Goal: Find specific page/section: Find specific page/section

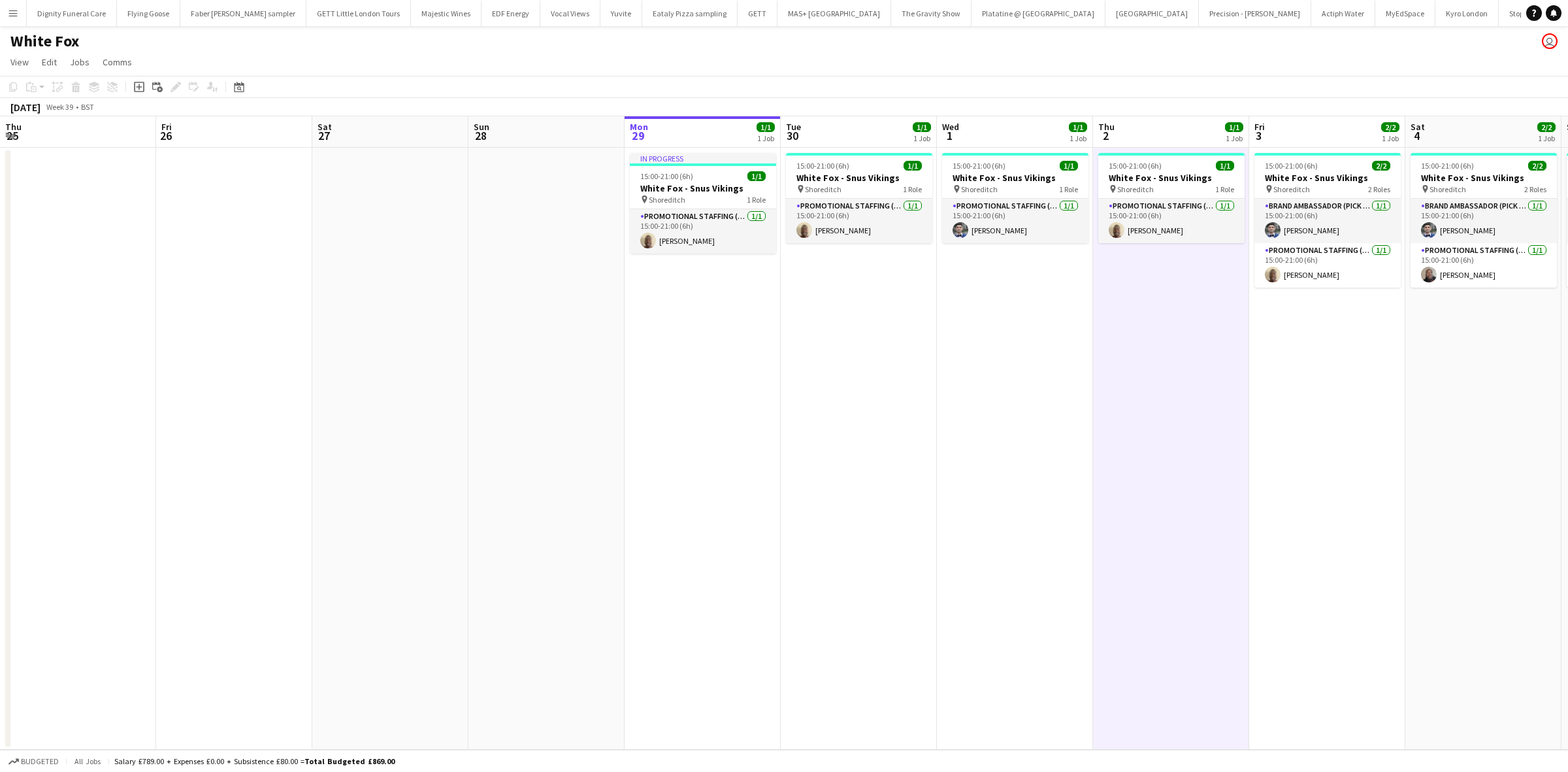
scroll to position [0, 324]
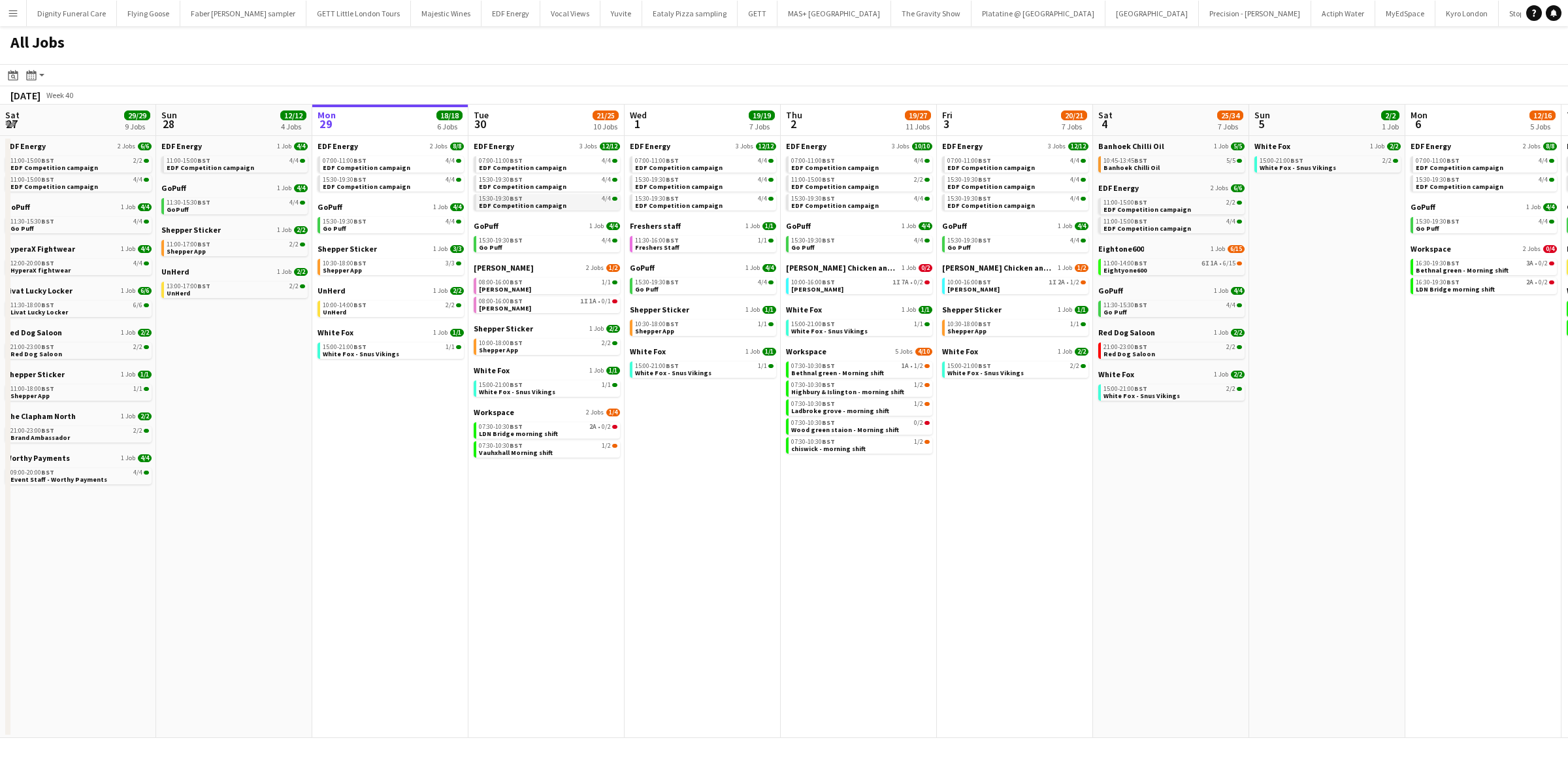
scroll to position [0, 375]
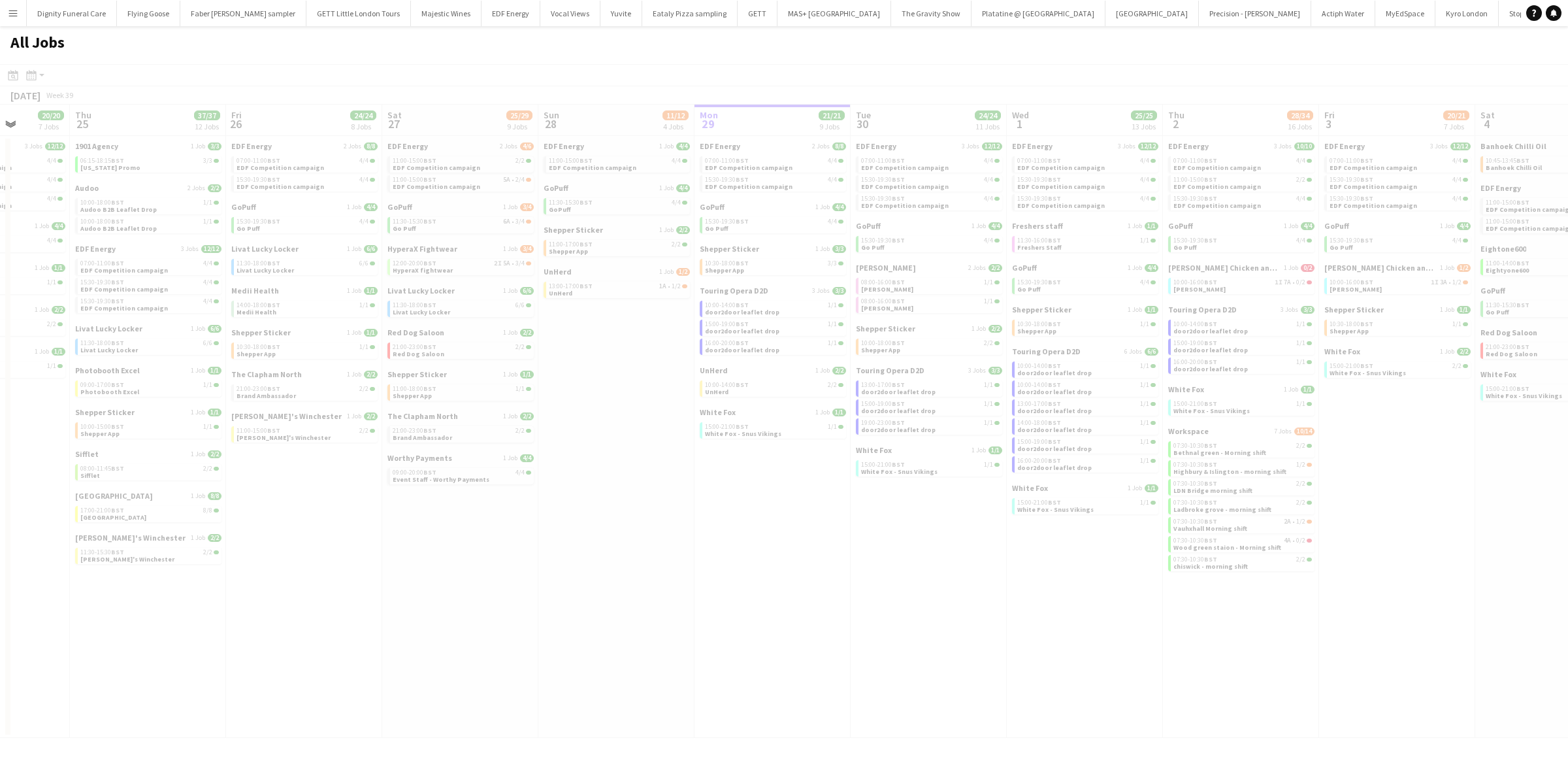
drag, startPoint x: 803, startPoint y: 540, endPoint x: 983, endPoint y: 532, distance: 180.2
click at [1022, 539] on app-all-jobs "All Jobs Date picker [DATE] [DATE] [DATE] M [DATE] T [DATE] W [DATE] T [DATE] F…" at bounding box center [784, 381] width 1568 height 712
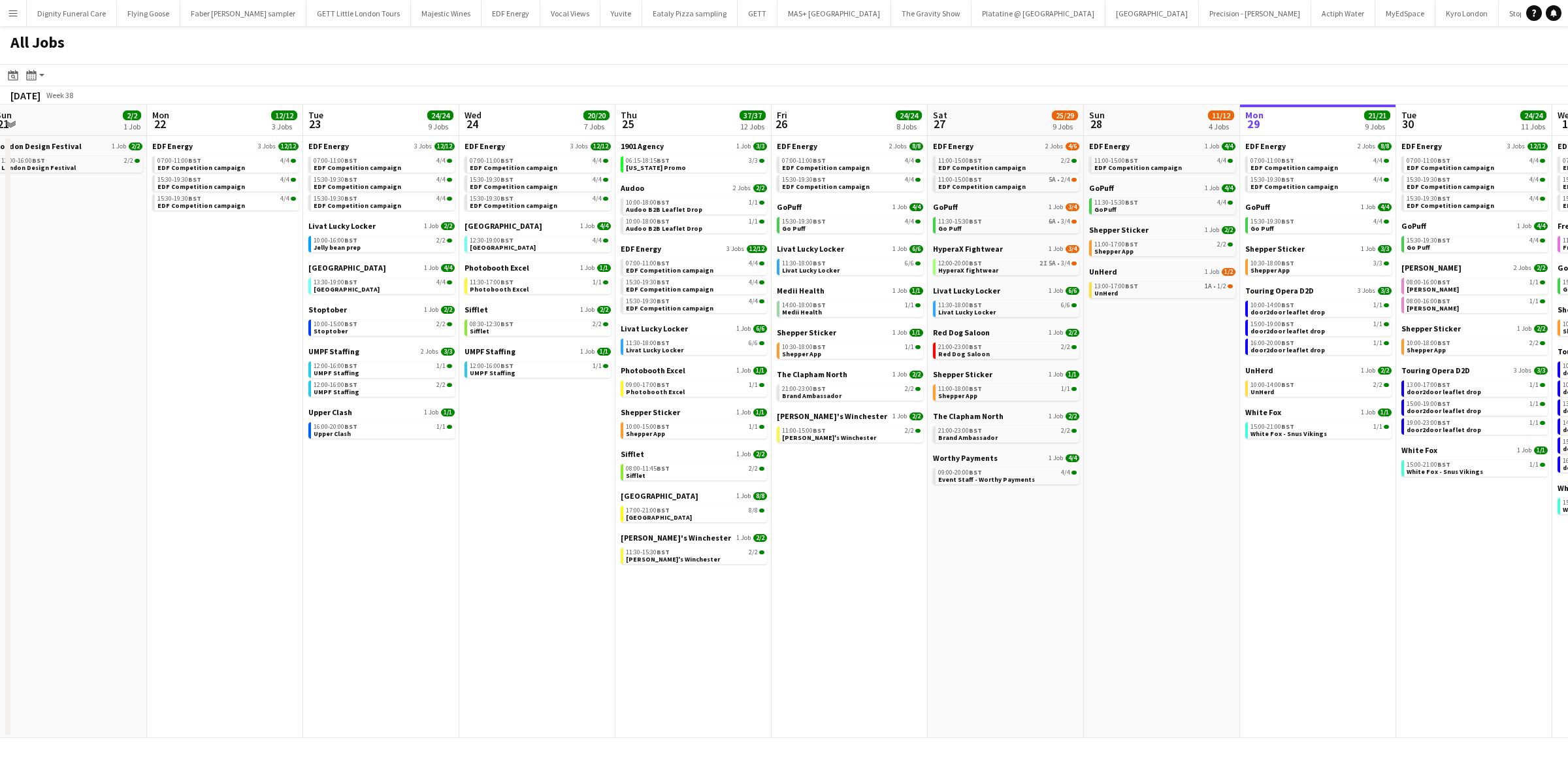
drag, startPoint x: 704, startPoint y: 586, endPoint x: 1093, endPoint y: 507, distance: 396.9
click at [1245, 527] on app-calendar-viewport "Fri 19 22/22 9 Jobs Sat 20 20/21 9 Jobs Sun 21 2/2 1 Job Mon 22 12/12 3 Jobs Tu…" at bounding box center [784, 421] width 1568 height 633
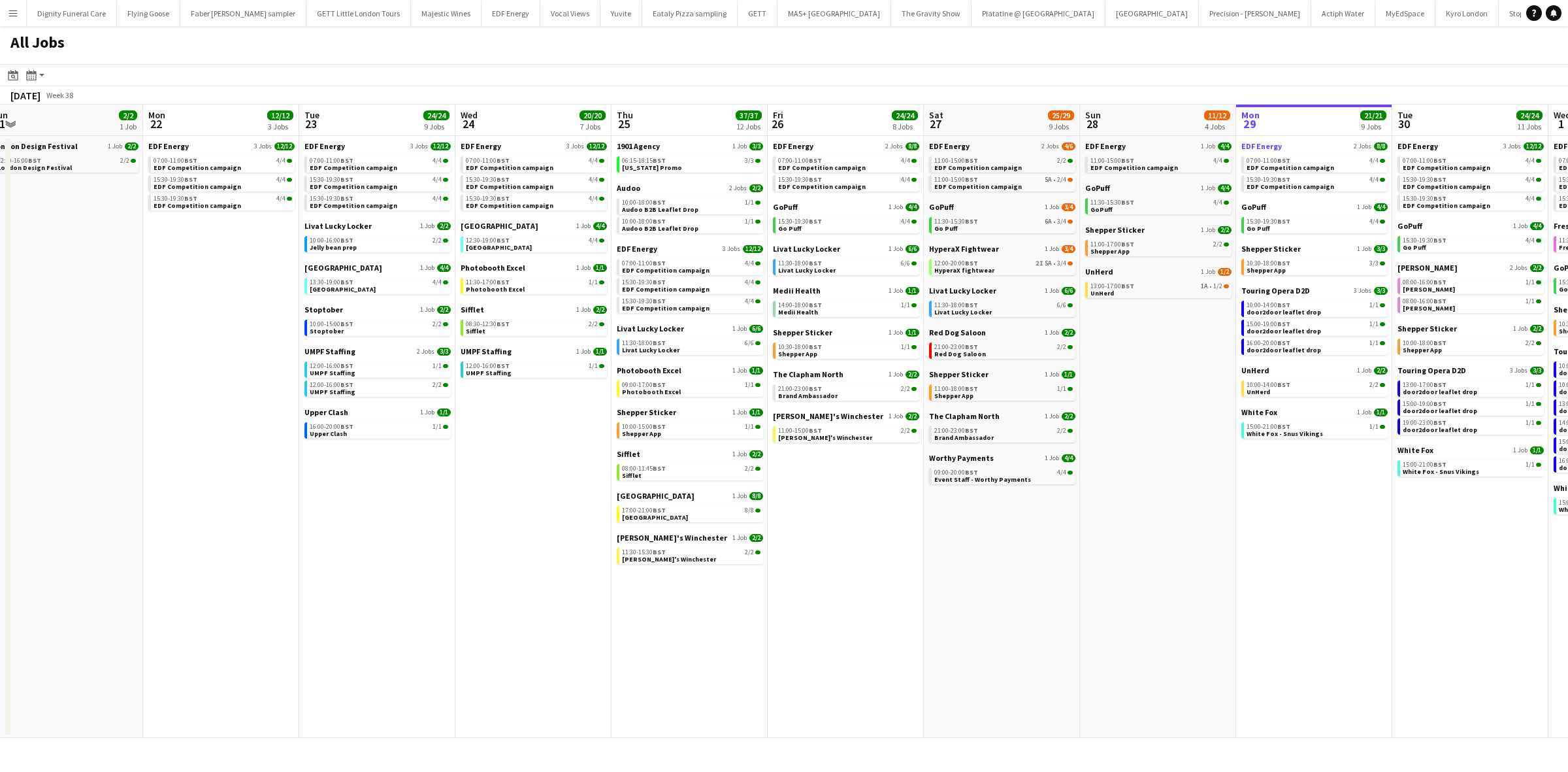
click at [1249, 145] on span "EDF Energy" at bounding box center [1262, 146] width 41 height 10
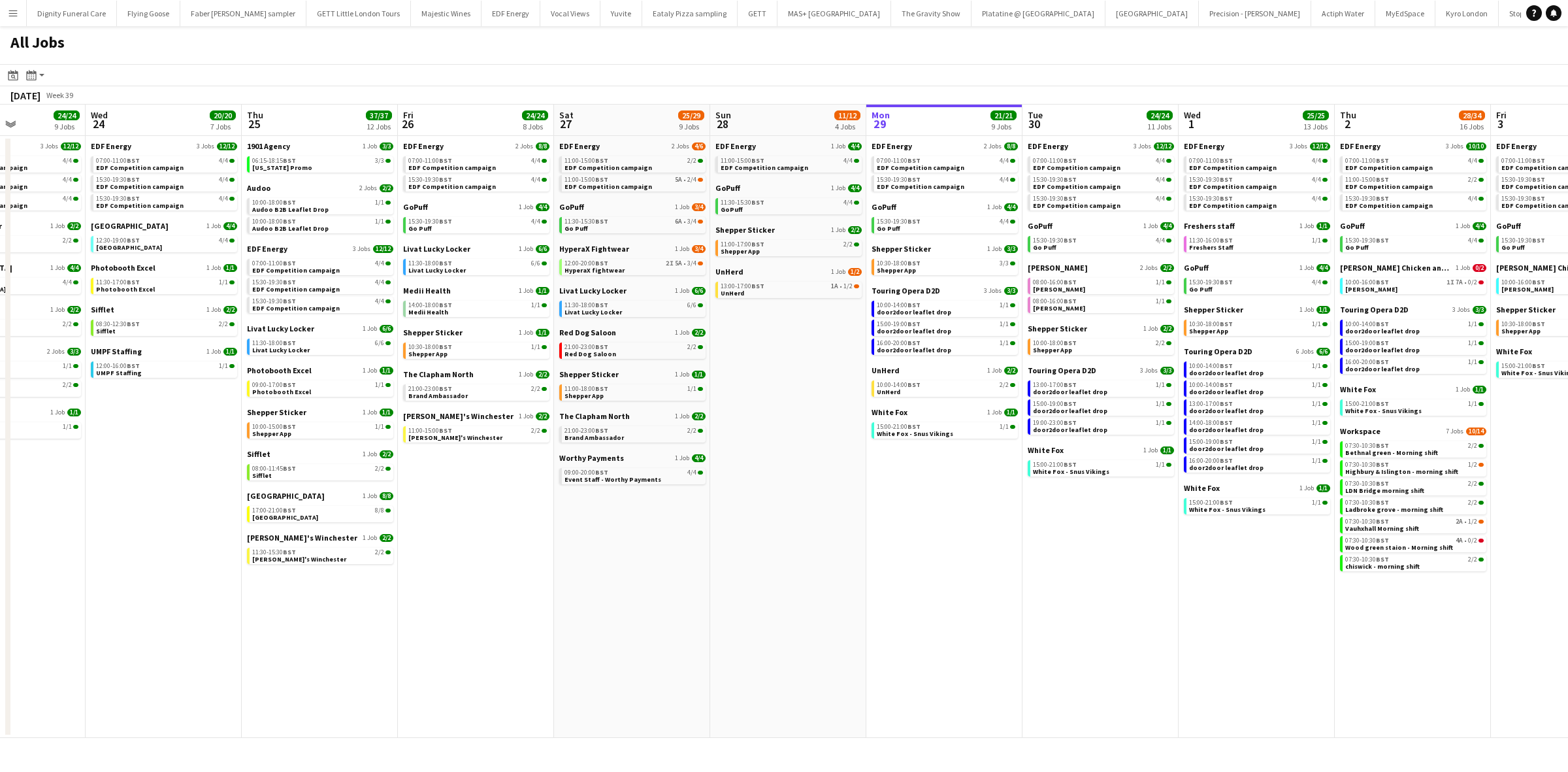
scroll to position [0, 386]
drag, startPoint x: 1128, startPoint y: 364, endPoint x: 757, endPoint y: 358, distance: 371.0
click at [757, 358] on app-calendar-viewport "Sun 21 2/2 1 Job Mon 22 12/12 3 Jobs Tue 23 24/24 9 Jobs Wed 24 20/20 7 Jobs Th…" at bounding box center [784, 421] width 1568 height 633
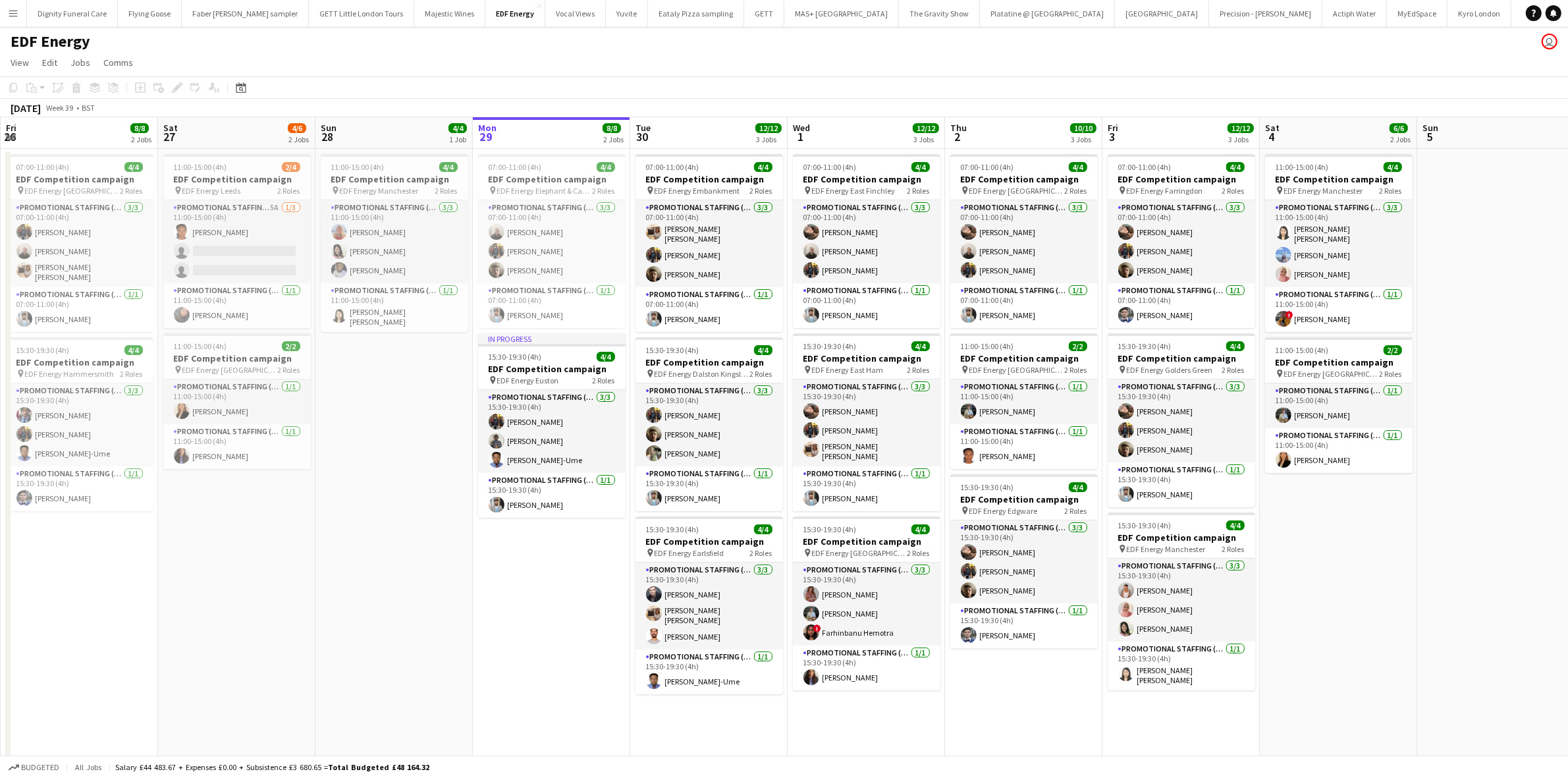
drag, startPoint x: 406, startPoint y: 318, endPoint x: 1010, endPoint y: 310, distance: 604.1
click at [1010, 310] on app-calendar-viewport "Wed 24 Thu 25 Fri 26 8/8 2 Jobs Sat 27 4/6 2 Jobs Sun 28 4/4 1 Job Mon 29 8/8 2…" at bounding box center [784, 529] width 1568 height 826
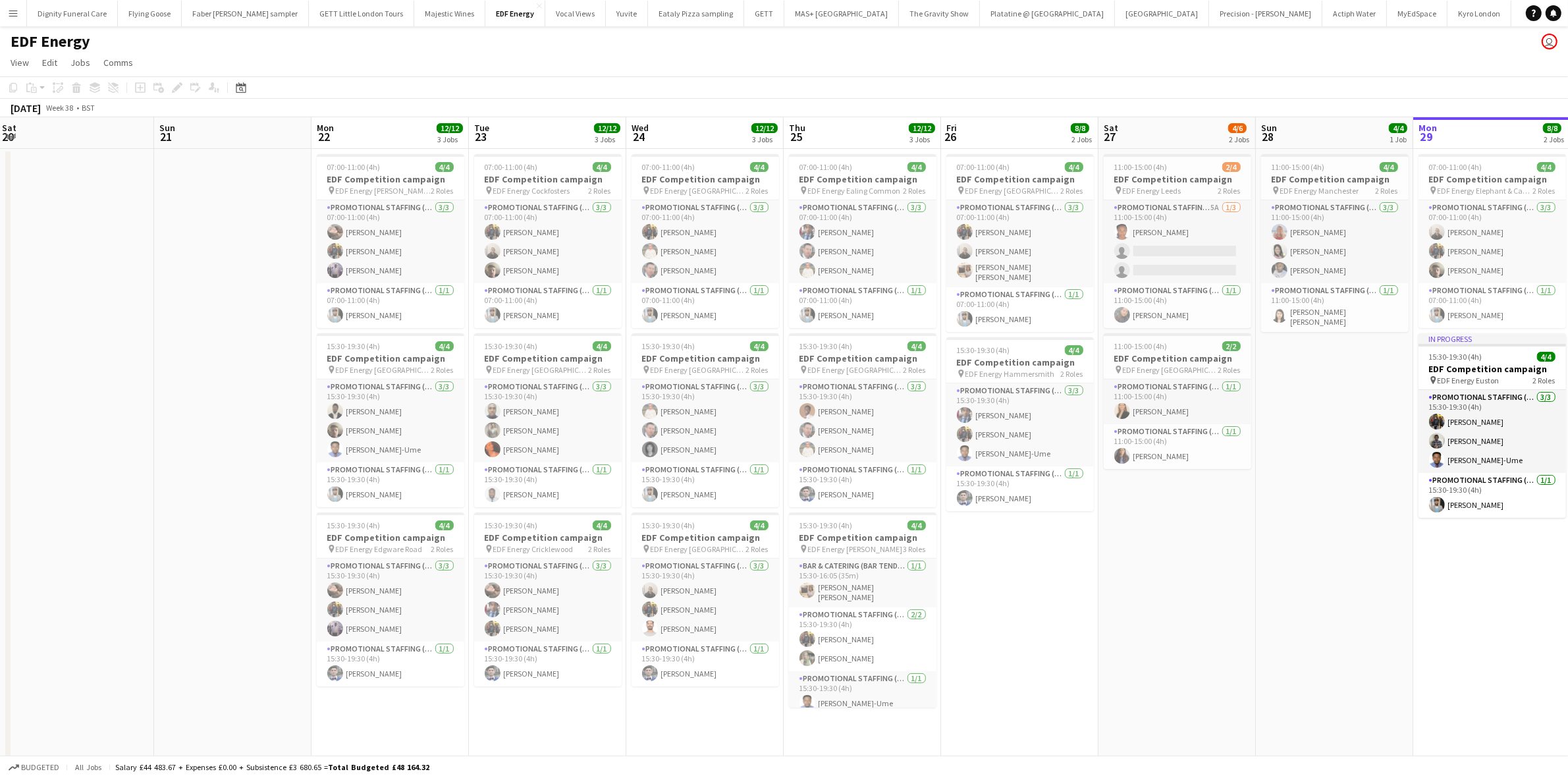
click at [1454, 405] on app-calendar-viewport "Thu 18 Fri 19 Sat 20 Sun 21 Mon 22 12/12 3 Jobs Tue 23 12/12 3 Jobs Wed 24 12/1…" at bounding box center [784, 529] width 1568 height 826
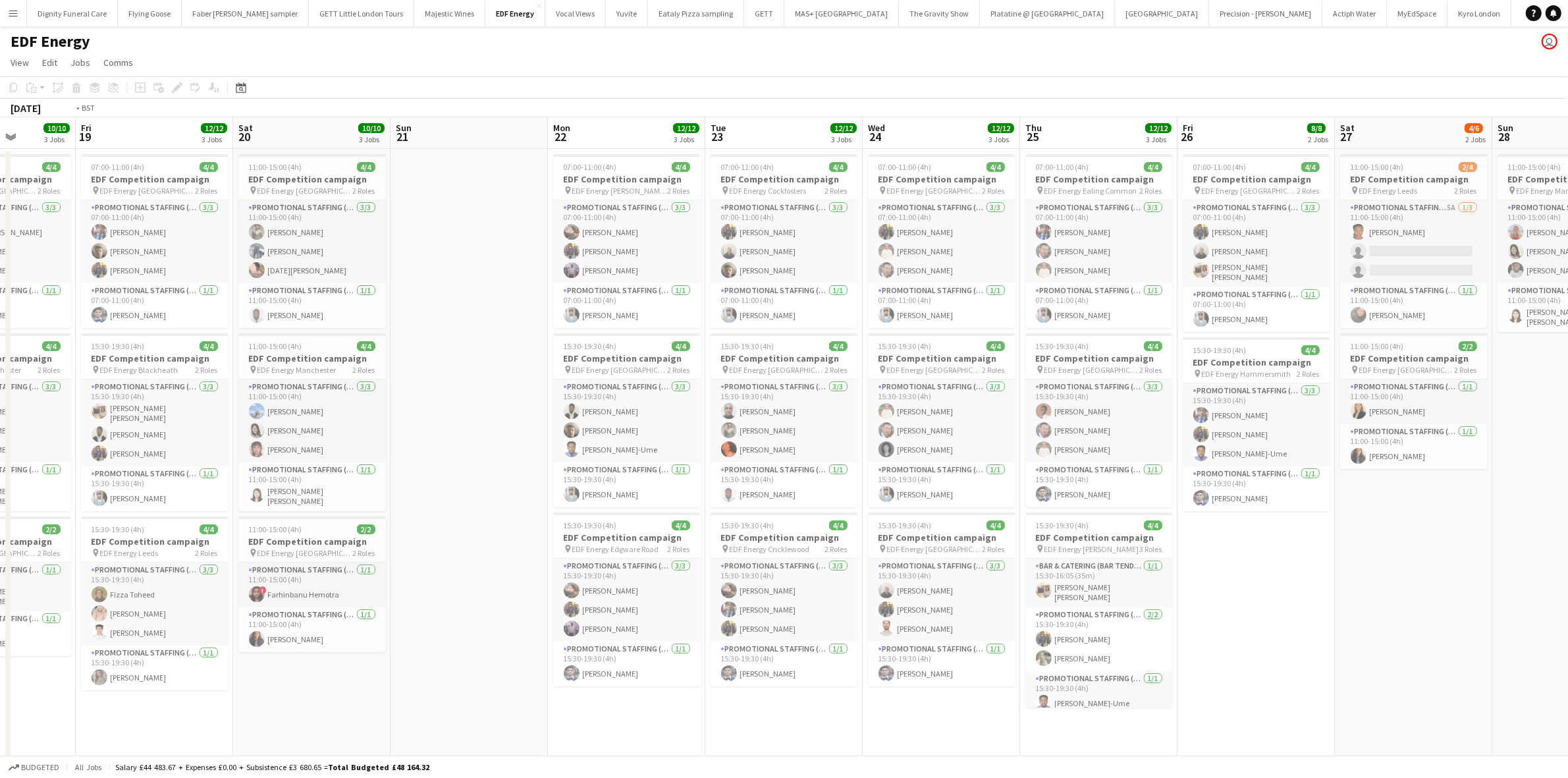
drag, startPoint x: 1097, startPoint y: 400, endPoint x: 1384, endPoint y: 398, distance: 287.0
click at [1384, 398] on app-calendar-viewport "Tue 16 12/12 3 Jobs Wed 17 12/12 3 Jobs Thu 18 10/10 3 Jobs Fri 19 12/12 3 Jobs…" at bounding box center [784, 529] width 1568 height 826
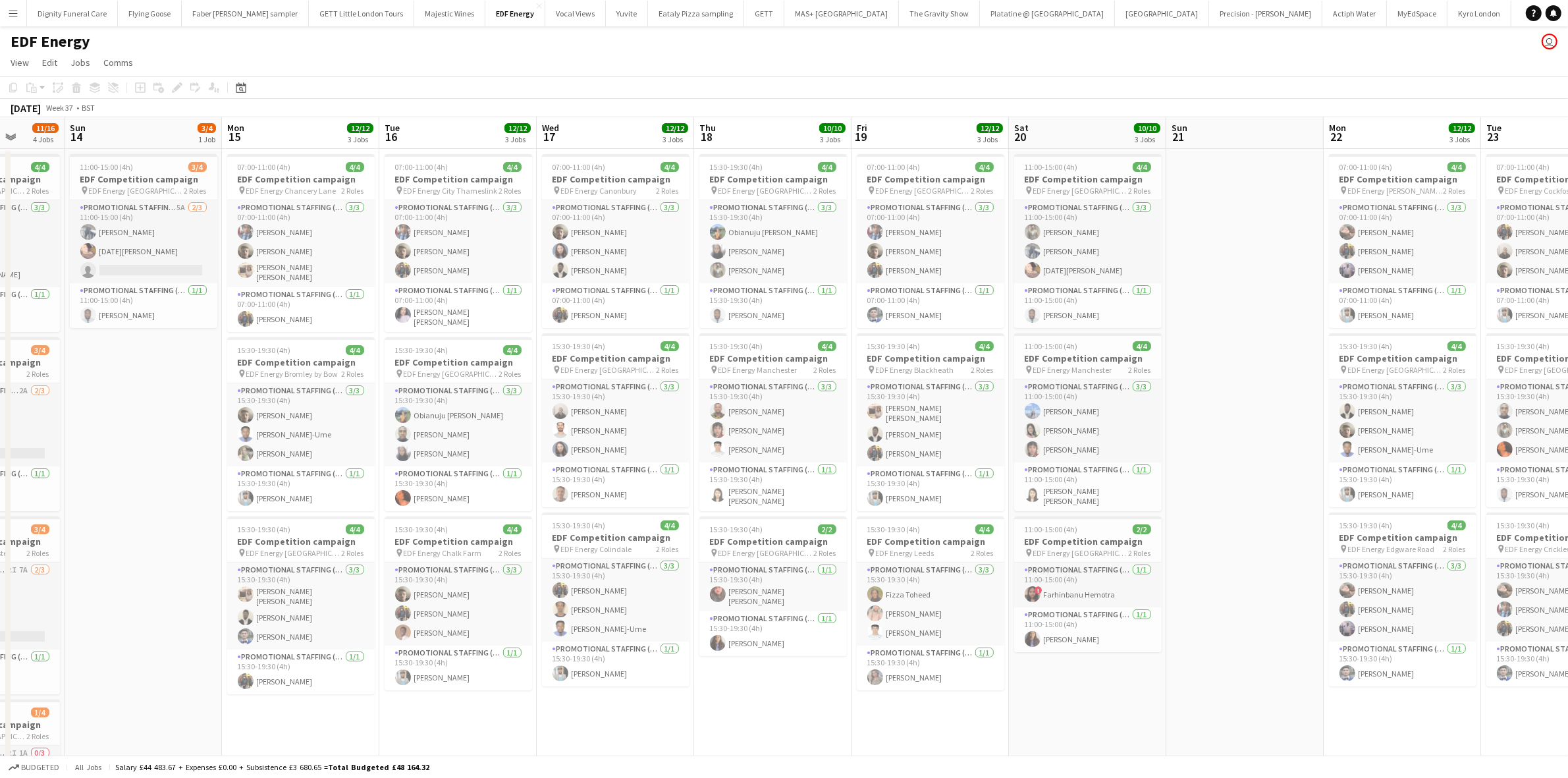
drag, startPoint x: 928, startPoint y: 410, endPoint x: 1549, endPoint y: 409, distance: 621.0
click at [1558, 409] on app-calendar-viewport "Fri 12 12/12 3 Jobs Sat 13 11/16 4 Jobs Sun 14 3/4 1 Job Mon 15 12/12 3 Jobs Tu…" at bounding box center [784, 529] width 1568 height 826
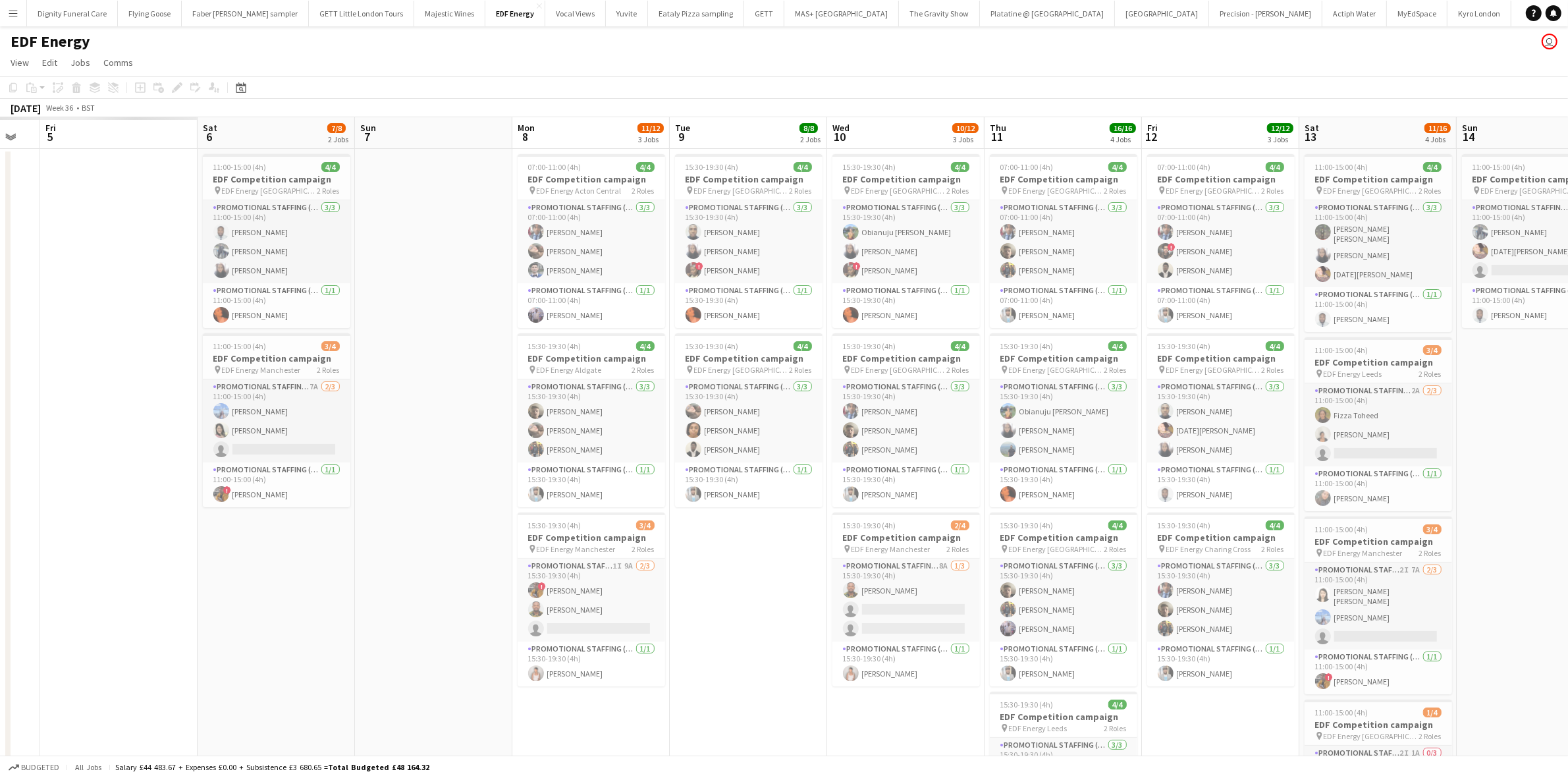
drag, startPoint x: 1181, startPoint y: 400, endPoint x: 1101, endPoint y: 382, distance: 82.0
click at [1475, 389] on app-calendar-viewport "Wed 3 Thu 4 Fri 5 Sat 6 7/8 2 Jobs Sun 7 Mon 8 11/12 3 Jobs Tue 9 8/8 2 Jobs We…" at bounding box center [784, 529] width 1568 height 826
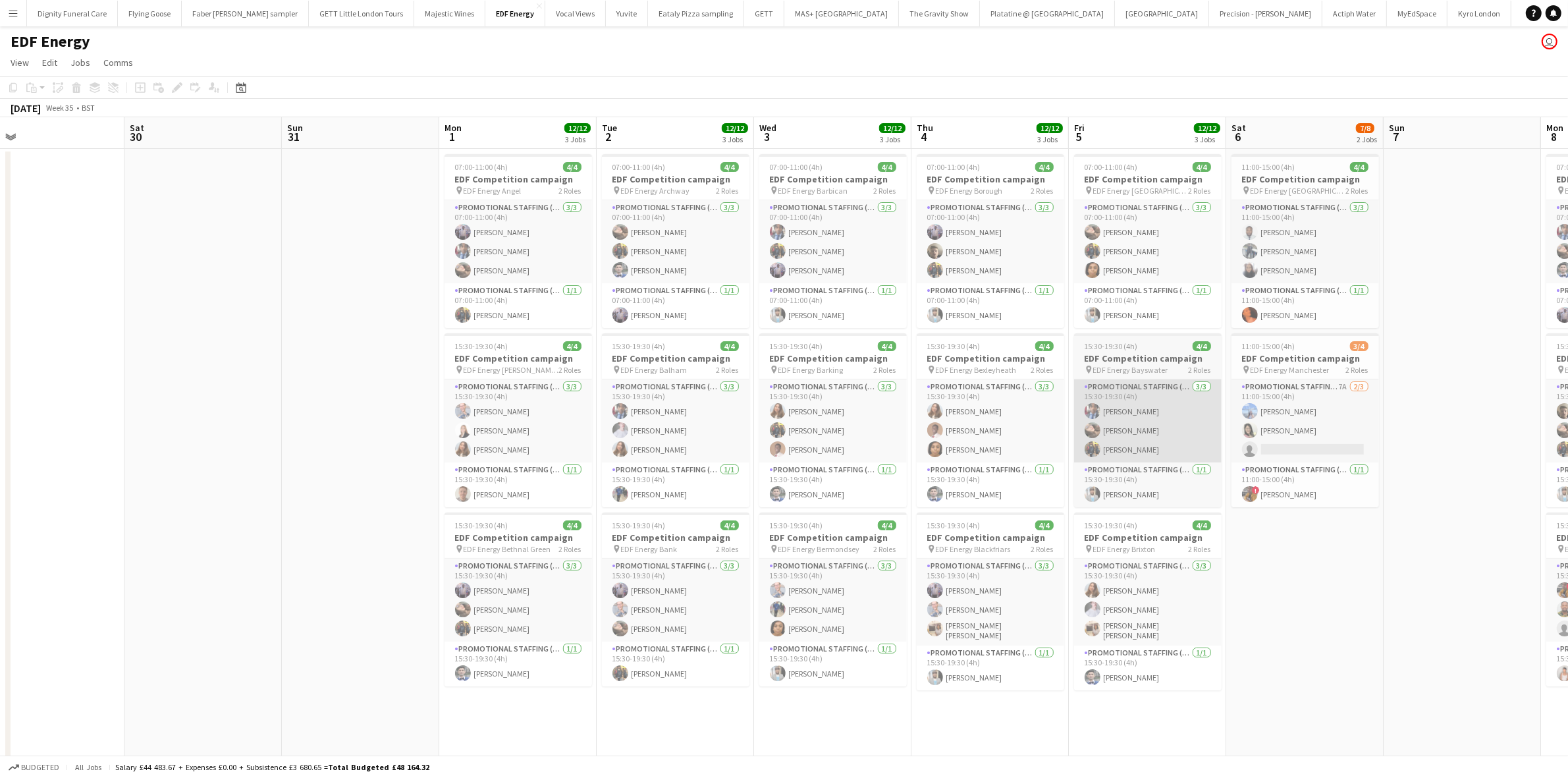
drag, startPoint x: 883, startPoint y: 386, endPoint x: 1135, endPoint y: 381, distance: 252.0
click at [1529, 382] on app-calendar-viewport "Wed 27 Thu 28 Fri 29 Sat 30 Sun 31 Mon 1 12/12 3 Jobs Tue 2 12/12 3 Jobs Wed 3 …" at bounding box center [784, 529] width 1568 height 826
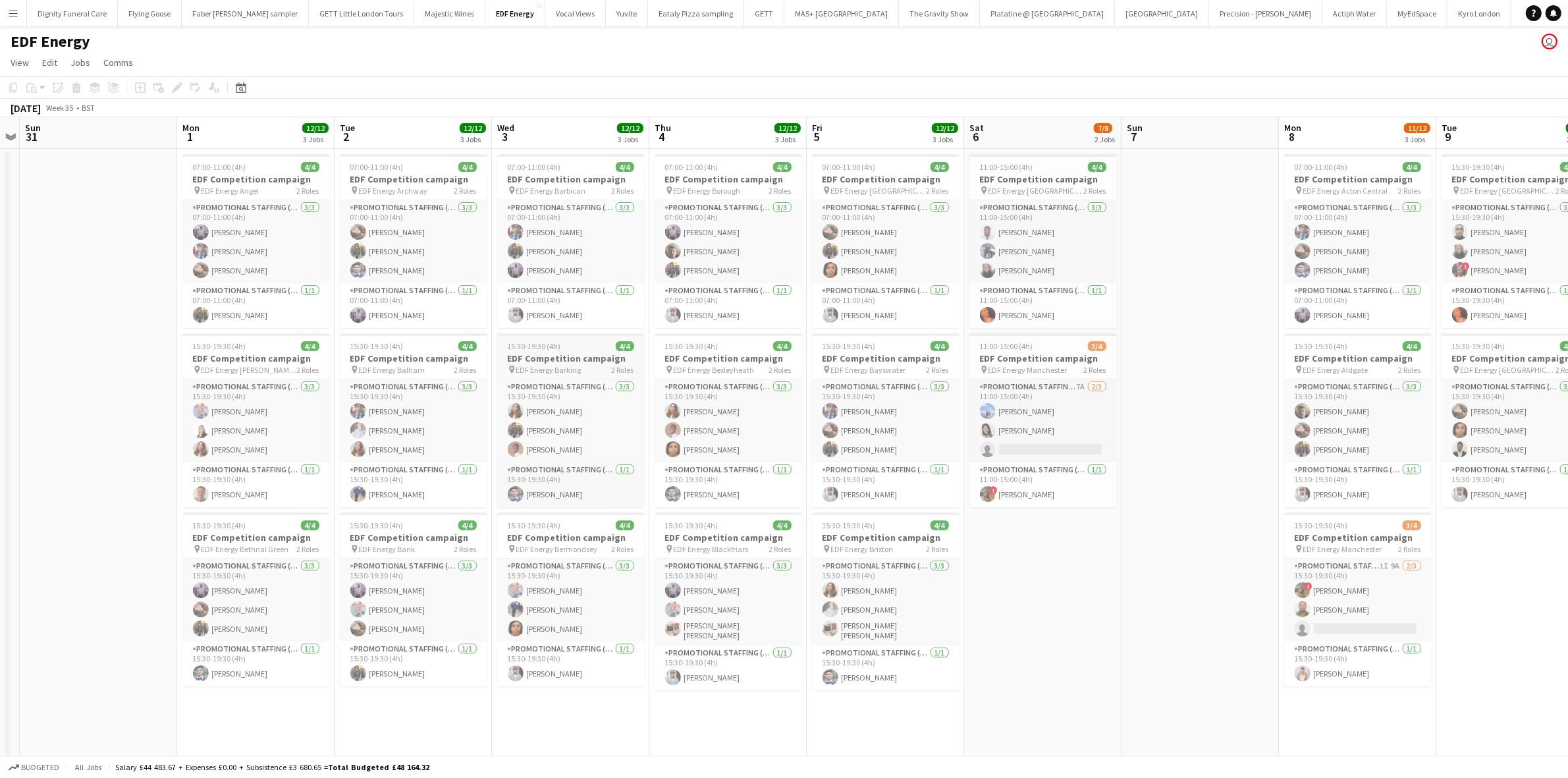
drag, startPoint x: 1098, startPoint y: 420, endPoint x: 555, endPoint y: 353, distance: 547.1
click at [509, 364] on app-calendar-viewport "Wed 27 Thu 28 Fri 29 Sat 30 Sun 31 Mon 1 12/12 3 Jobs Tue 2 12/12 3 Jobs Wed 3 …" at bounding box center [784, 529] width 1568 height 826
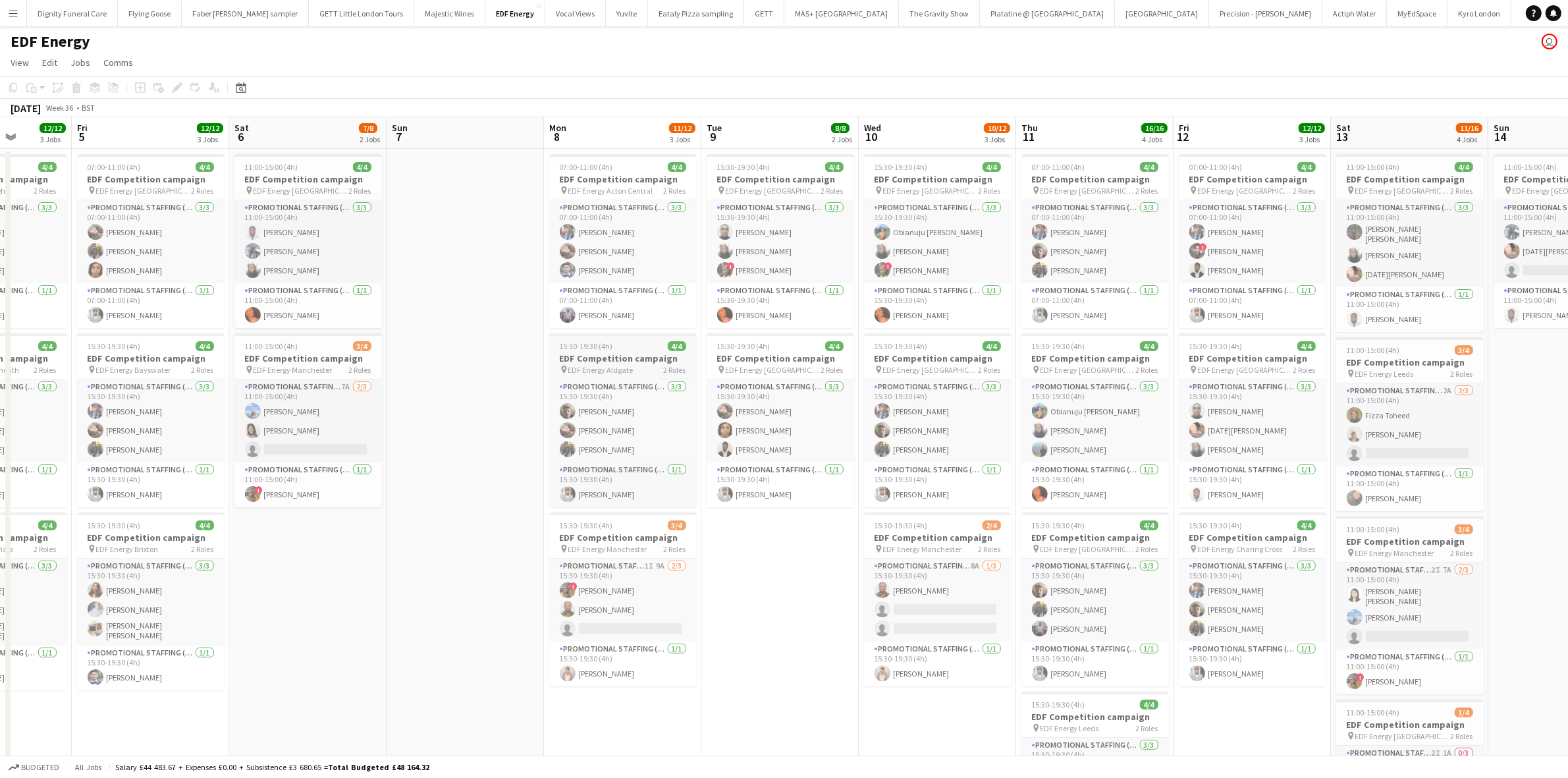
drag, startPoint x: 1146, startPoint y: 381, endPoint x: 683, endPoint y: 350, distance: 464.0
click at [452, 364] on app-calendar-viewport "Tue 2 12/12 3 Jobs Wed 3 12/12 3 Jobs Thu 4 12/12 3 Jobs Fri 5 12/12 3 Jobs Sat…" at bounding box center [784, 529] width 1568 height 826
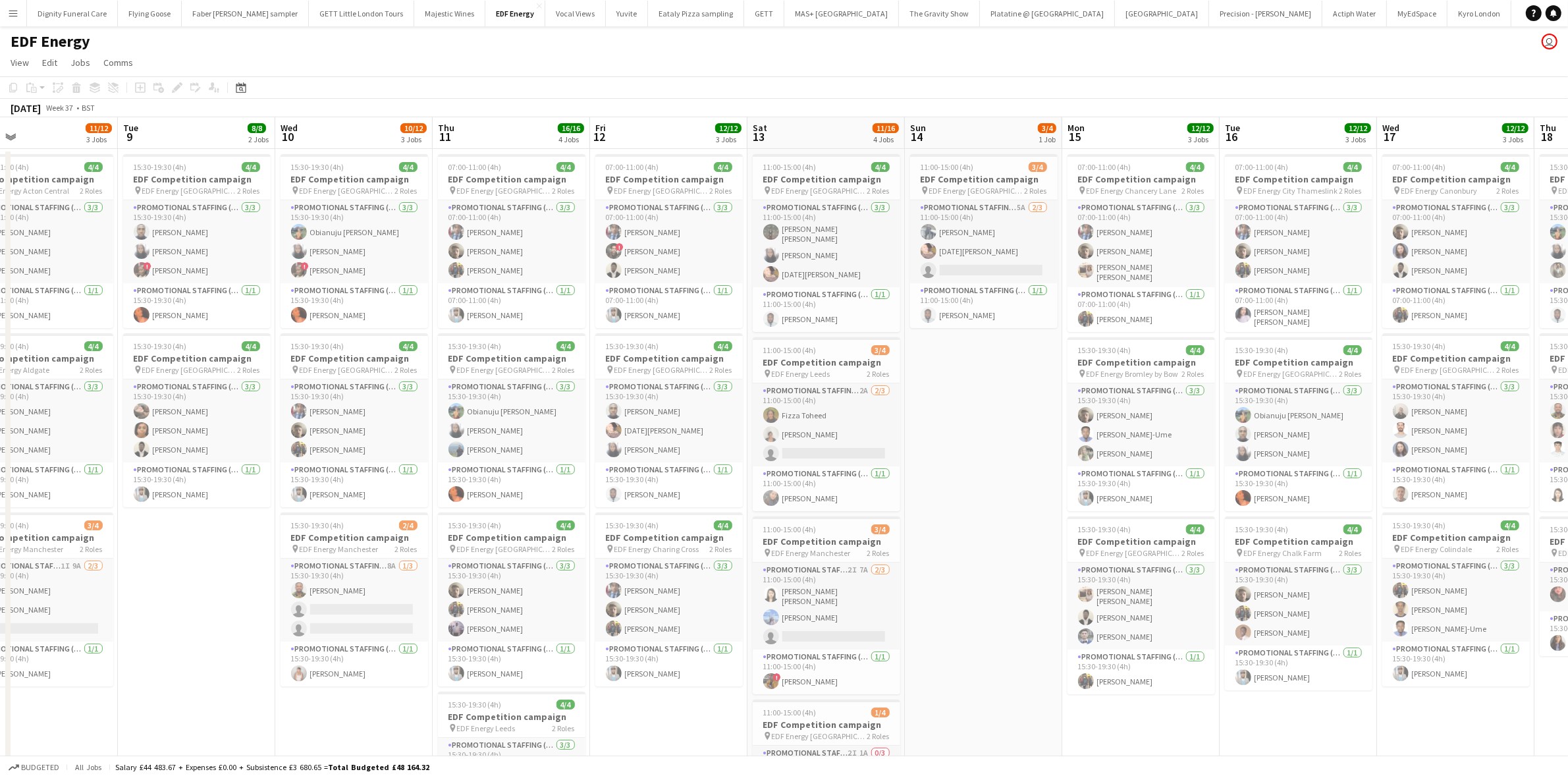
drag, startPoint x: 1229, startPoint y: 391, endPoint x: 626, endPoint y: 378, distance: 603.1
click at [626, 379] on app-calendar-viewport "Thu 4 12/12 3 Jobs Fri 5 12/12 3 Jobs Sat 6 7/8 2 Jobs Sun 7 Mon 8 11/12 3 Jobs…" at bounding box center [784, 529] width 1568 height 826
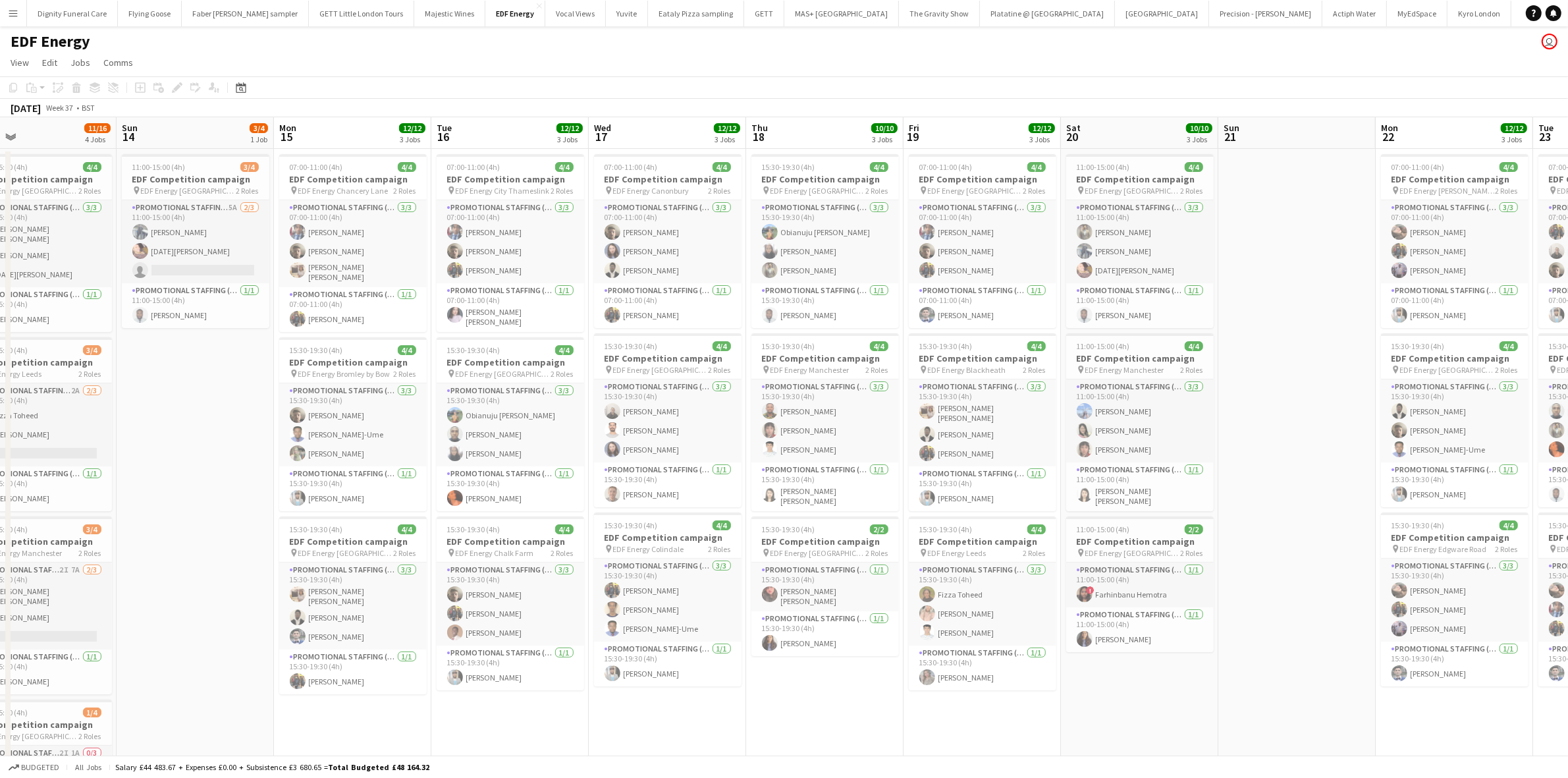
drag, startPoint x: 1453, startPoint y: 431, endPoint x: 679, endPoint y: 393, distance: 774.9
click at [679, 394] on app-calendar-viewport "Wed 10 10/12 3 Jobs Thu 11 16/16 4 Jobs Fri 12 12/12 3 Jobs Sat 13 11/16 4 Jobs…" at bounding box center [784, 529] width 1568 height 826
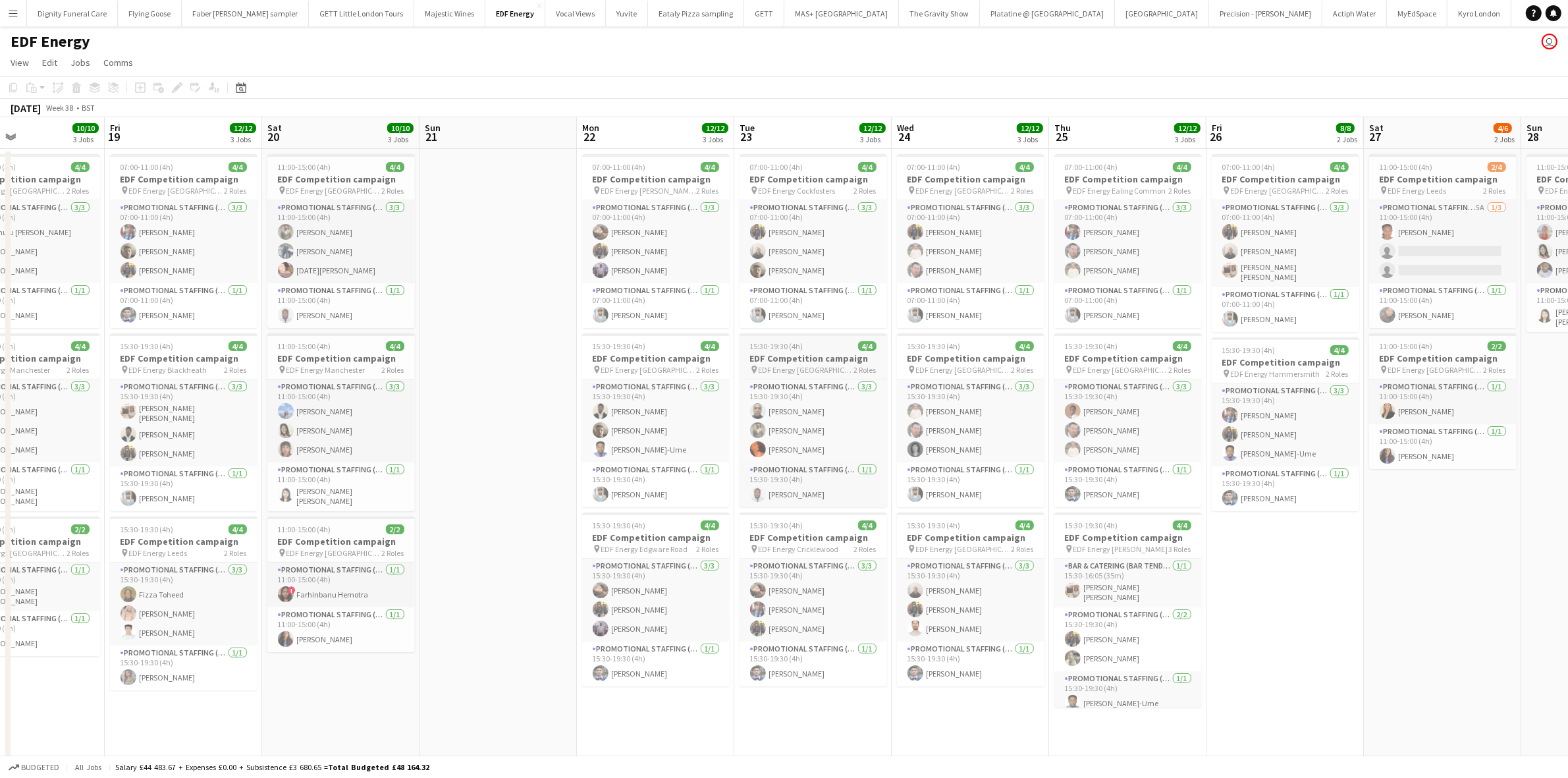
drag, startPoint x: 1402, startPoint y: 407, endPoint x: 740, endPoint y: 347, distance: 664.7
click at [610, 353] on app-calendar-viewport "Mon 15 12/12 3 Jobs Tue 16 12/12 3 Jobs Wed 17 12/12 3 Jobs Thu 18 10/10 3 Jobs…" at bounding box center [784, 529] width 1568 height 826
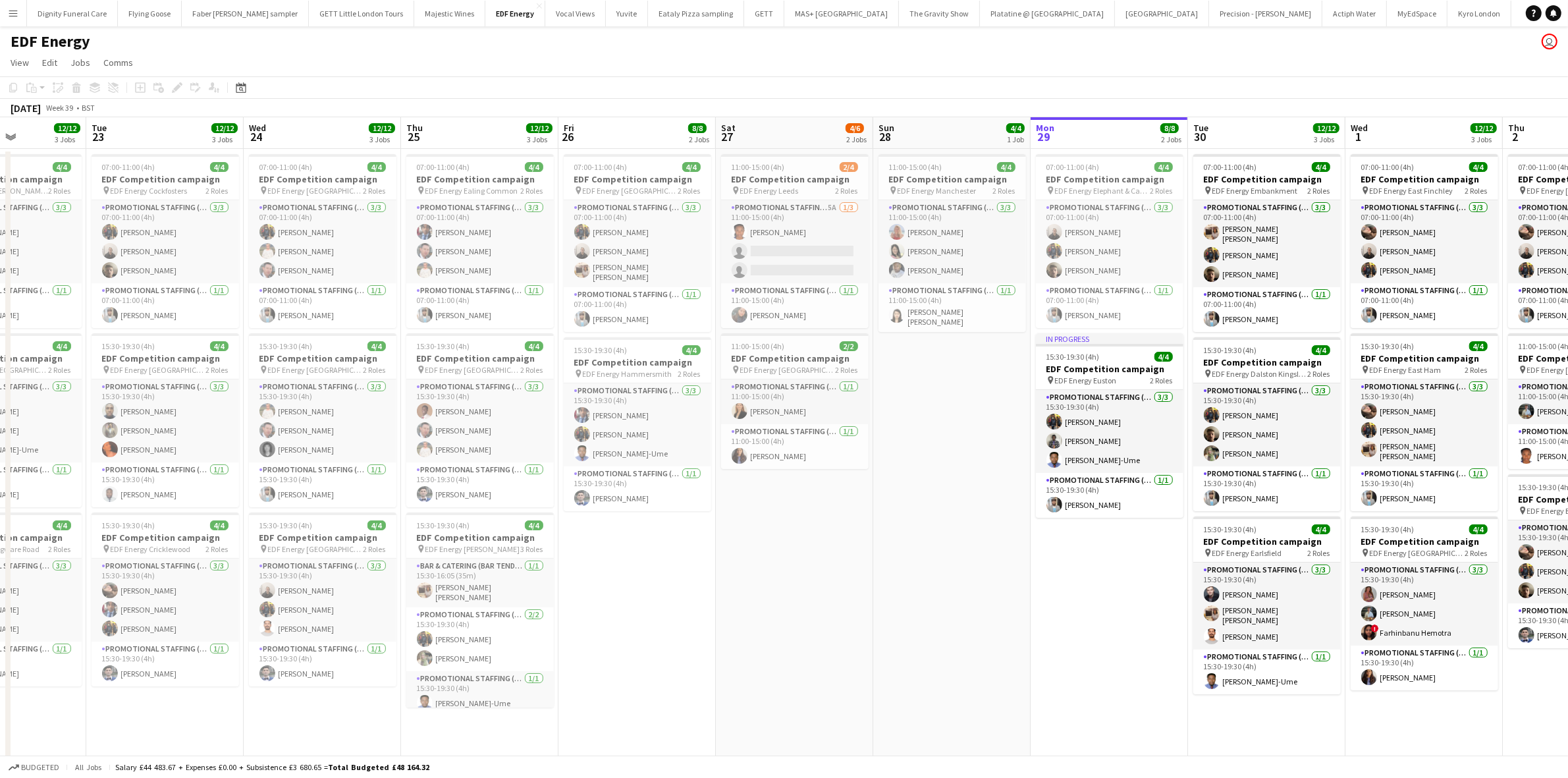
drag, startPoint x: 1506, startPoint y: 389, endPoint x: 939, endPoint y: 343, distance: 568.9
click at [911, 360] on app-calendar-viewport "Fri 19 12/12 3 Jobs Sat 20 10/10 3 Jobs Sun 21 Mon 22 12/12 3 Jobs Tue 23 12/12…" at bounding box center [784, 529] width 1568 height 826
